Goal: Feedback & Contribution: Submit feedback/report problem

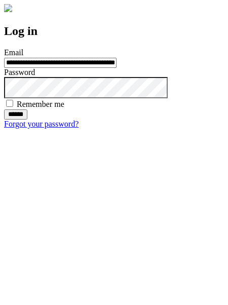
type input "**********"
click at [27, 120] on input "******" at bounding box center [15, 115] width 23 height 10
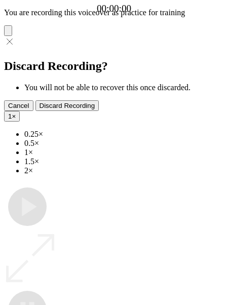
type input "**********"
